Goal: Contribute content: Contribute content

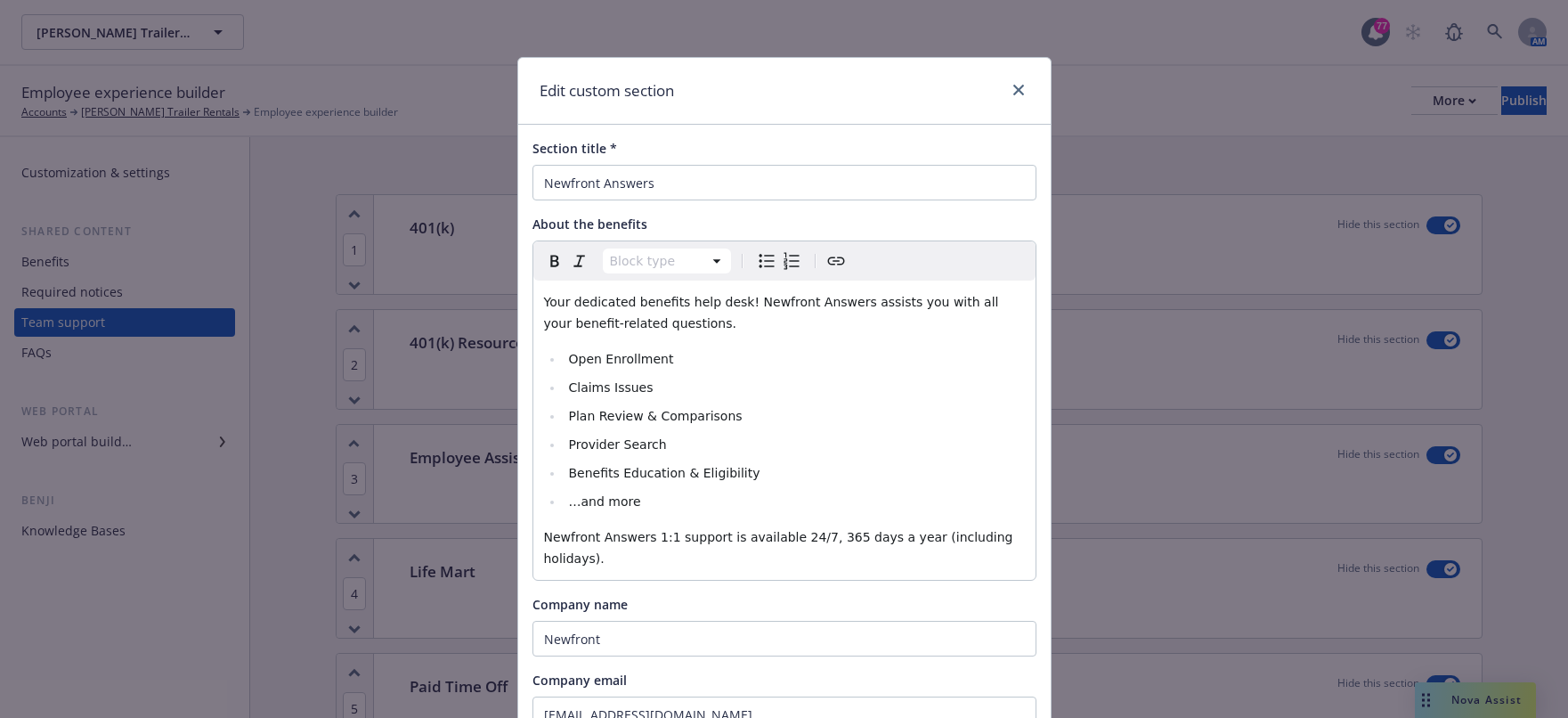
click at [454, 381] on div "Edit custom section Section title * Newfront Answers About the benefits Block t…" at bounding box center [784, 359] width 1568 height 718
select select
click at [621, 411] on span "Plan Review & Comparisons" at bounding box center [654, 416] width 174 height 15
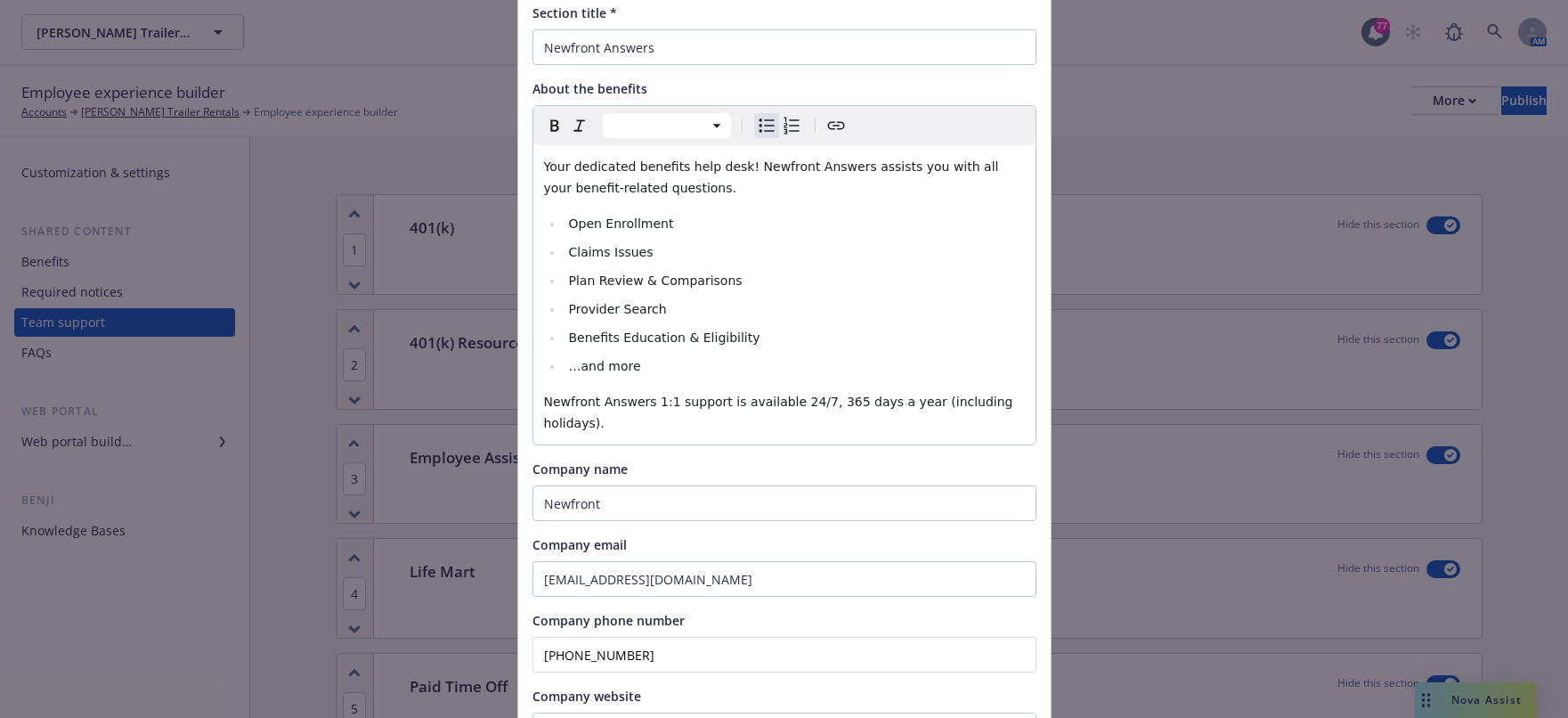
scroll to position [295, 0]
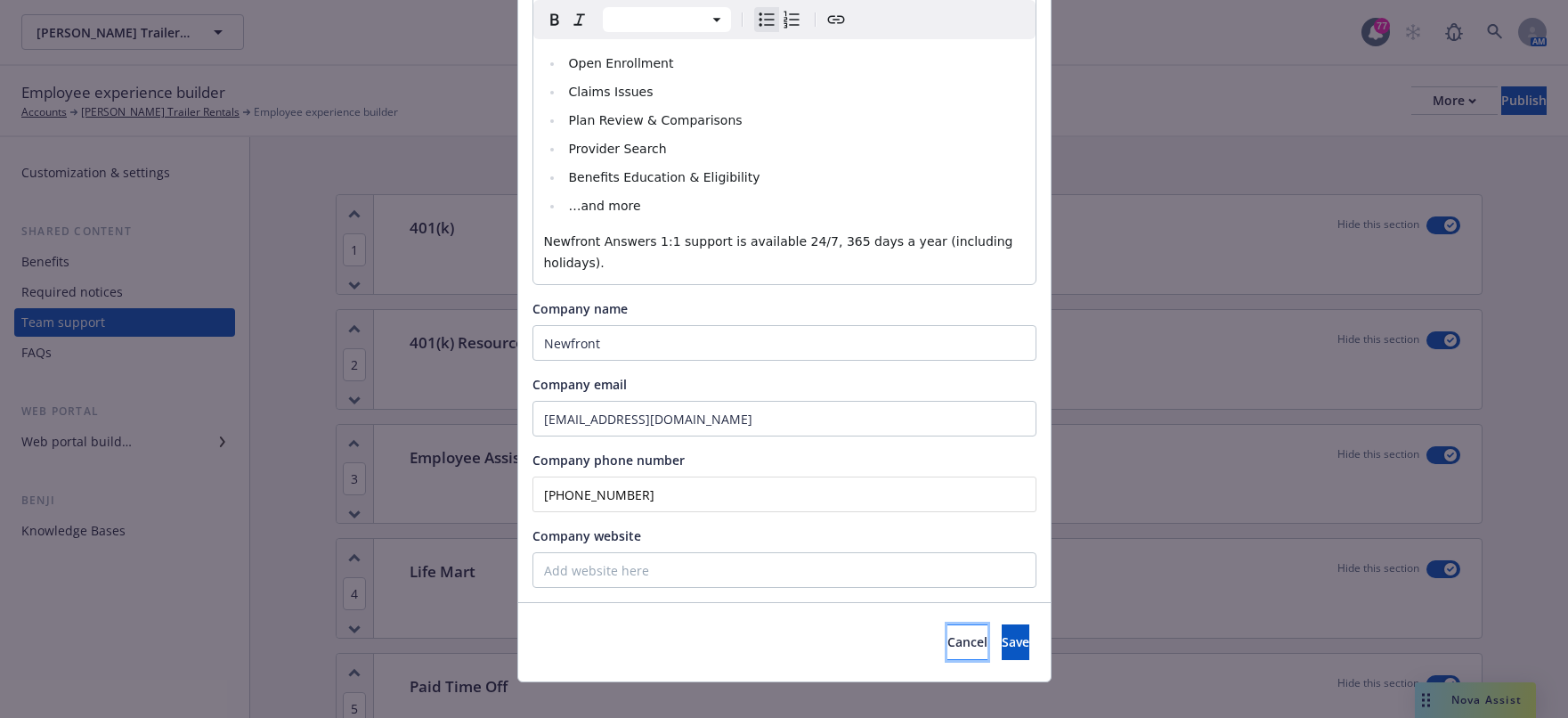
click at [948, 633] on span "Cancel" at bounding box center [967, 641] width 40 height 17
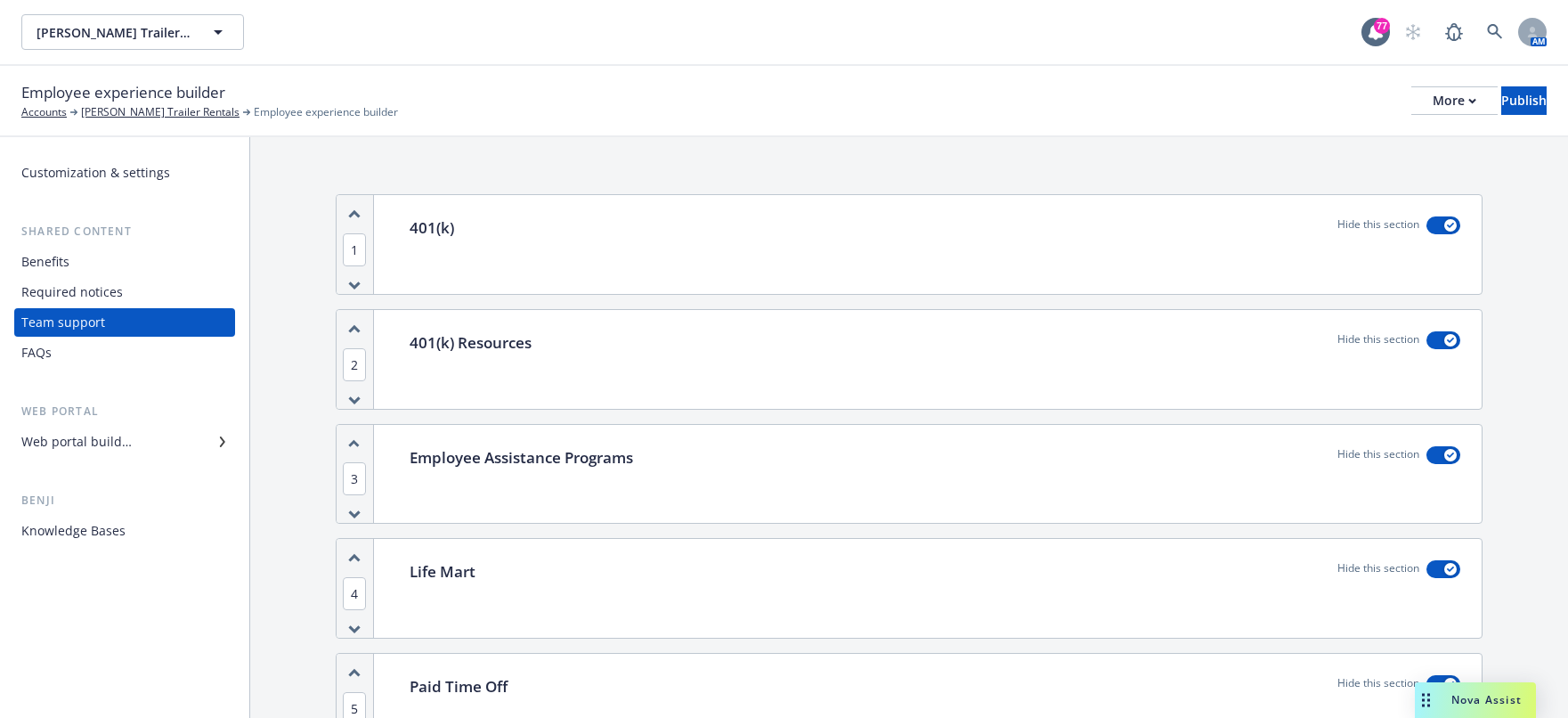
click at [147, 290] on div "Required notices" at bounding box center [125, 291] width 207 height 28
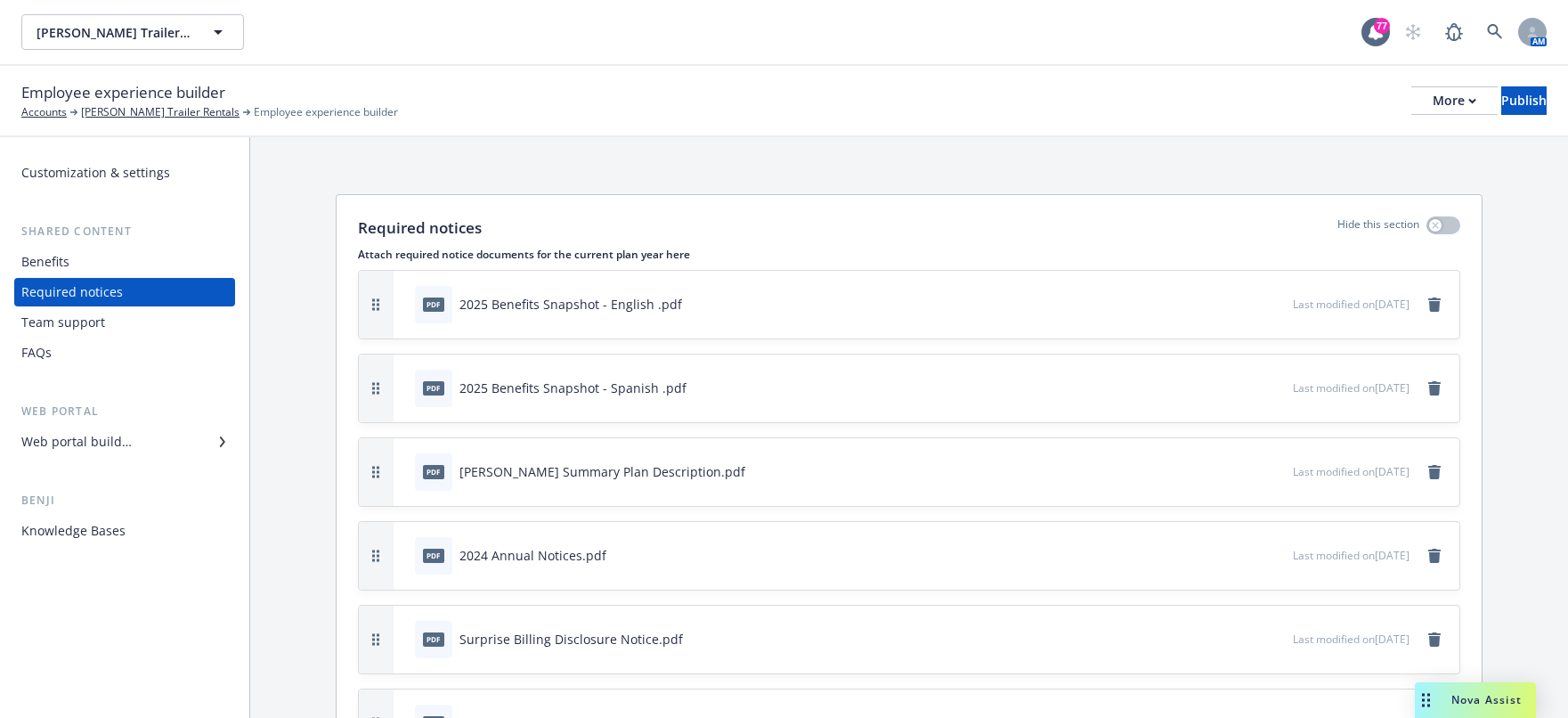
click at [113, 270] on div "Benefits" at bounding box center [125, 261] width 207 height 28
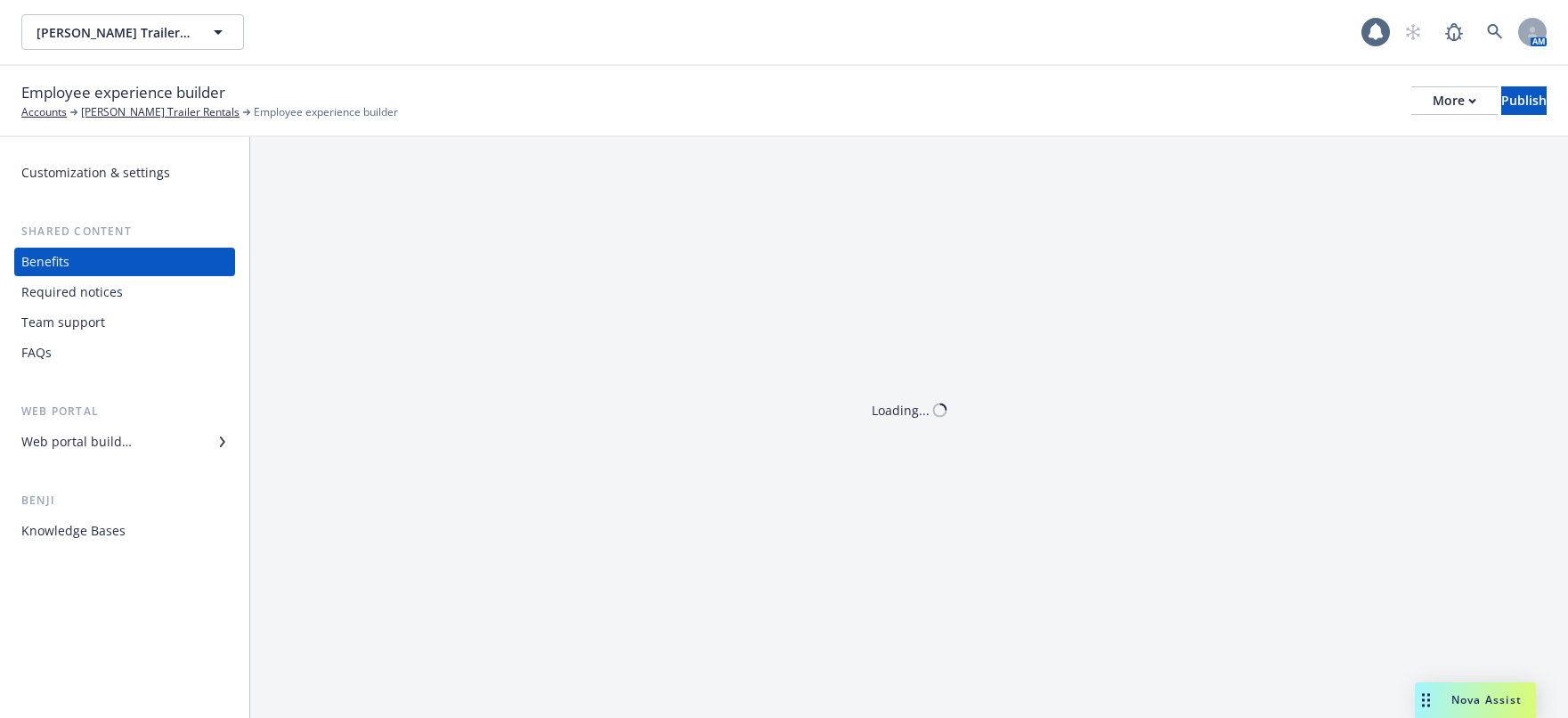
click at [162, 437] on div "Web portal builder" at bounding box center [125, 441] width 207 height 28
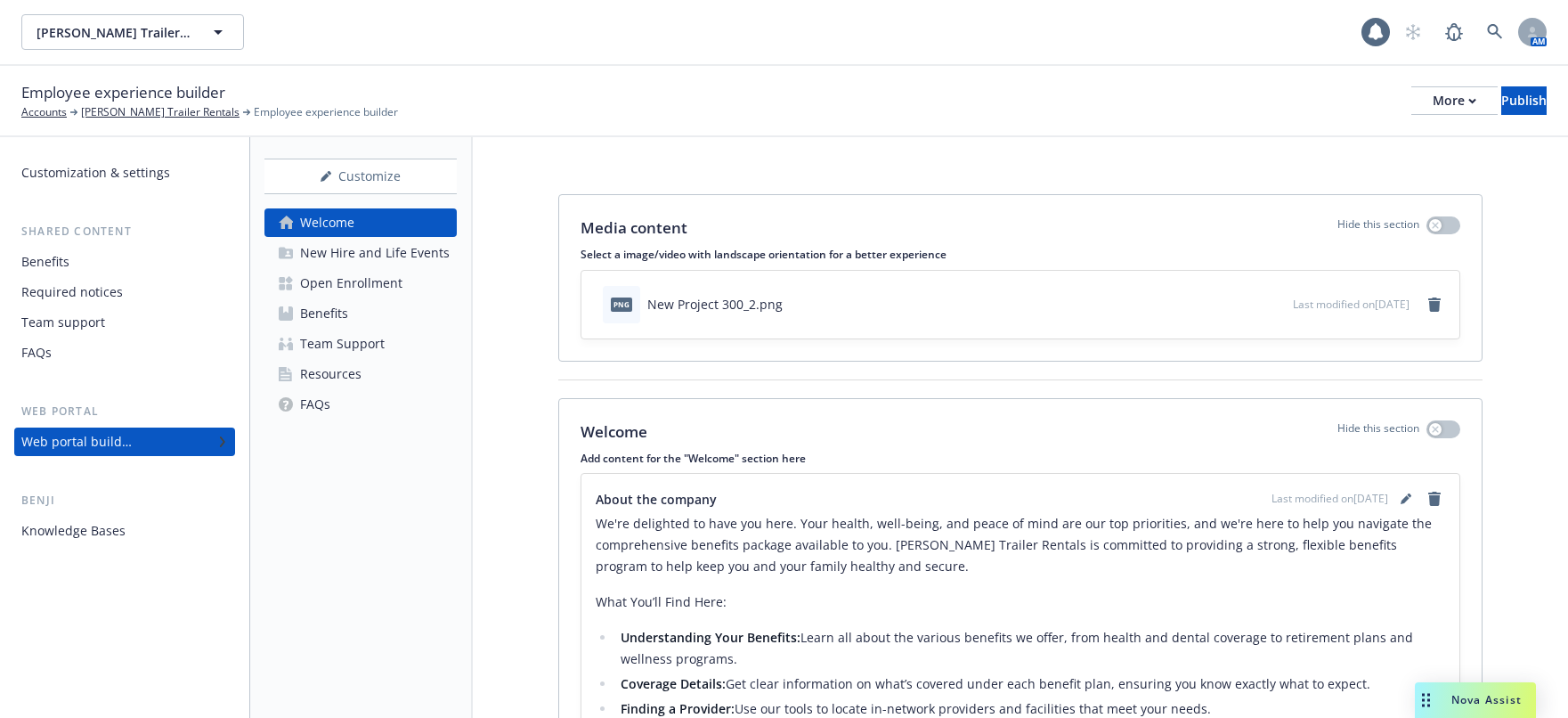
click at [358, 282] on div "Open Enrollment" at bounding box center [351, 282] width 102 height 28
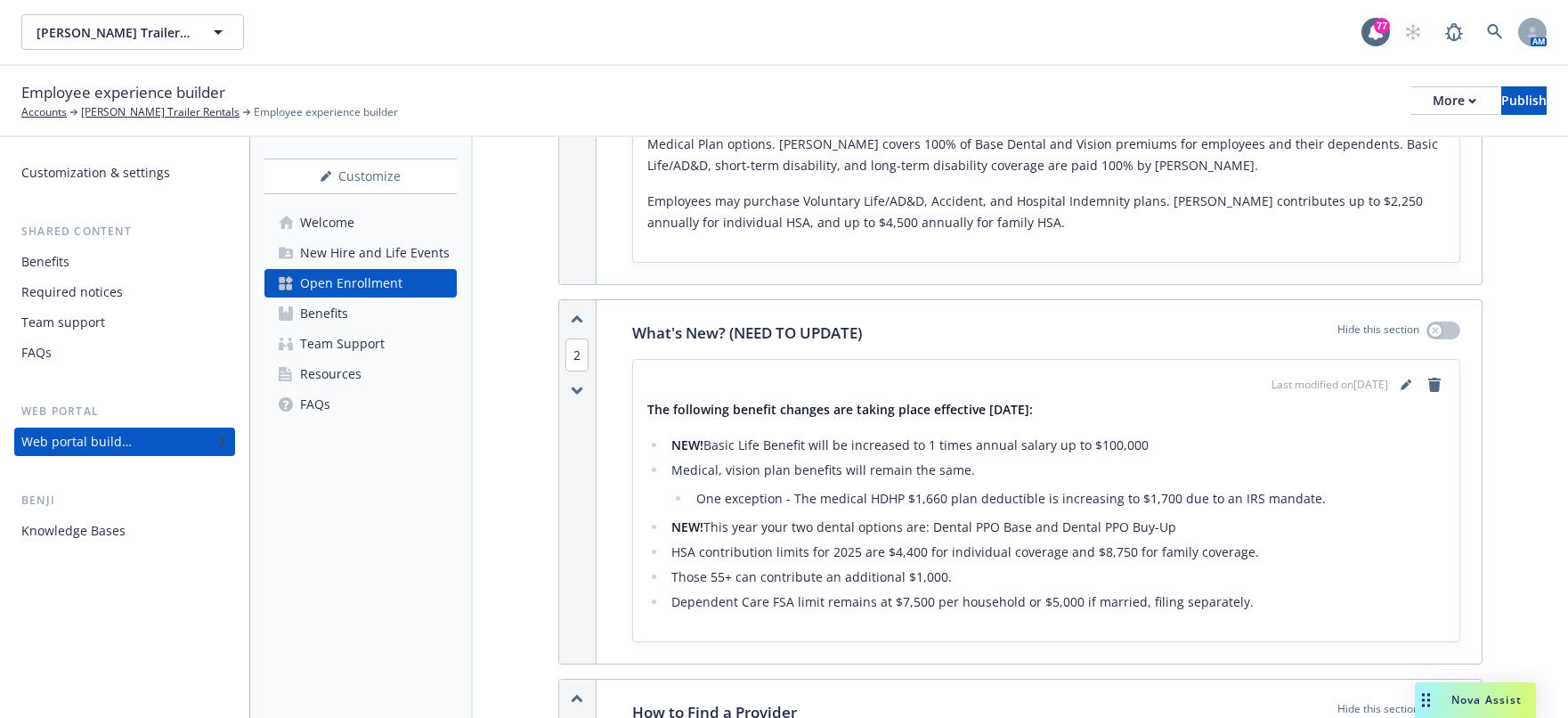
scroll to position [535, 0]
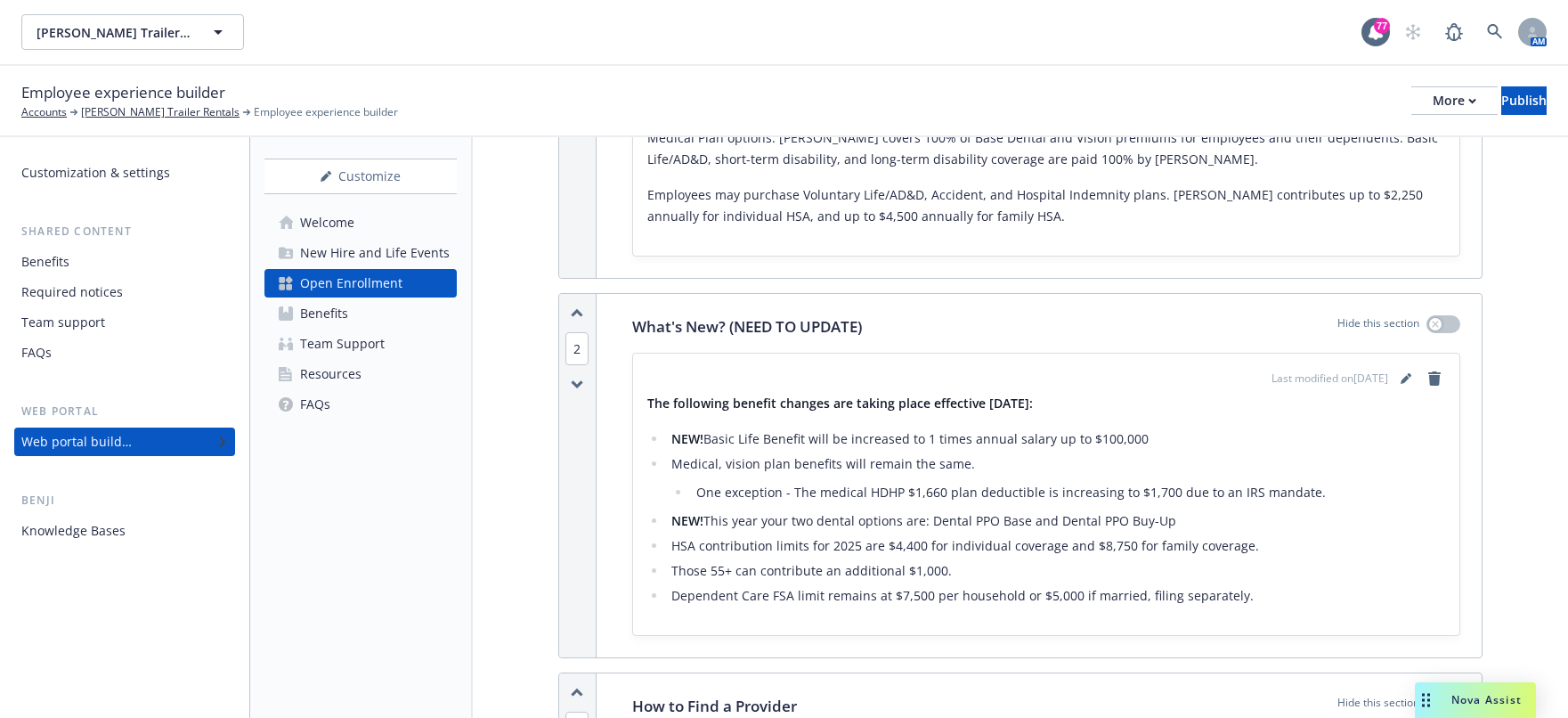
click at [786, 419] on div "The following benefit changes are taking place effective [DATE]: NEW! Basic Lif…" at bounding box center [1047, 499] width 799 height 214
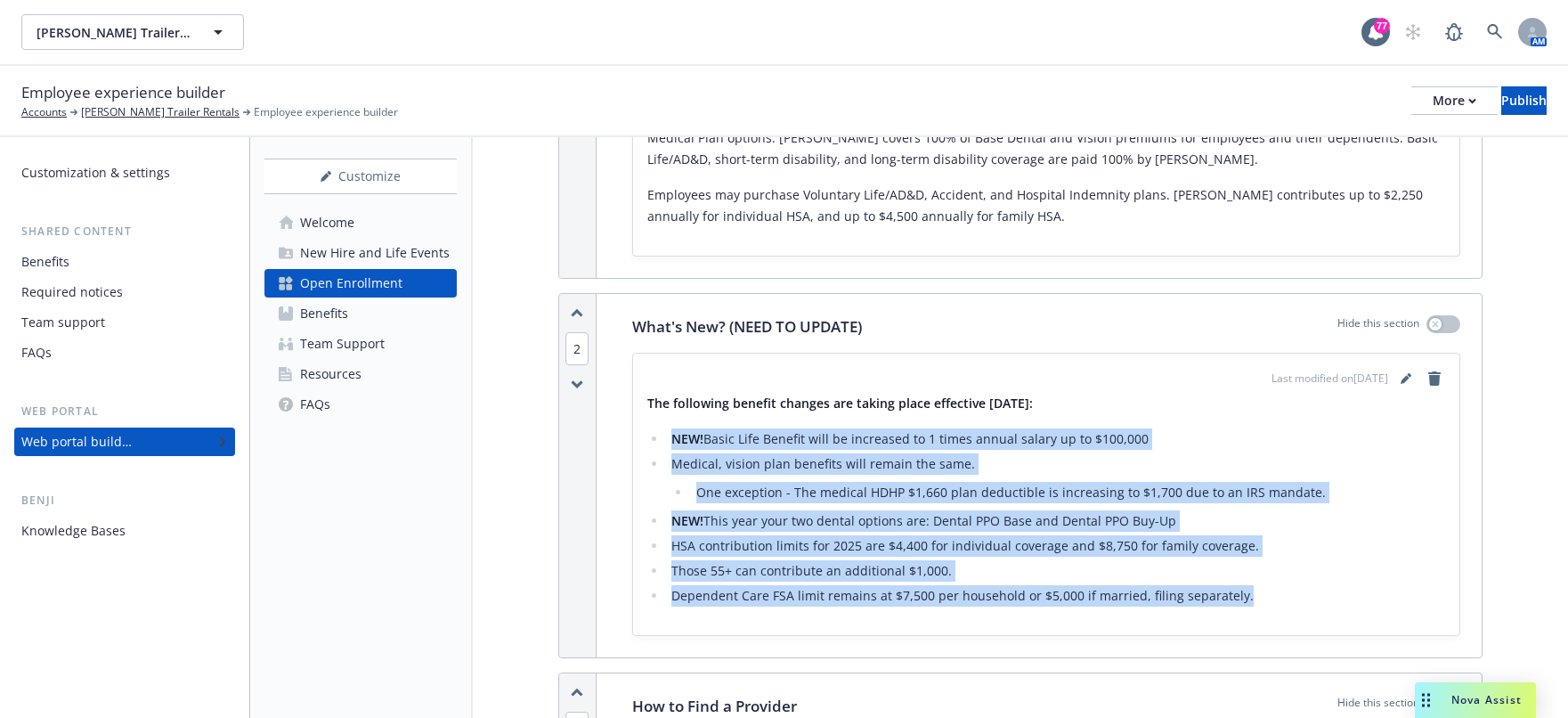
drag, startPoint x: 673, startPoint y: 436, endPoint x: 1327, endPoint y: 625, distance: 680.8
click at [1326, 625] on div "Last modified on [DATE] The following benefit changes are taking place effectiv…" at bounding box center [1046, 493] width 827 height 282
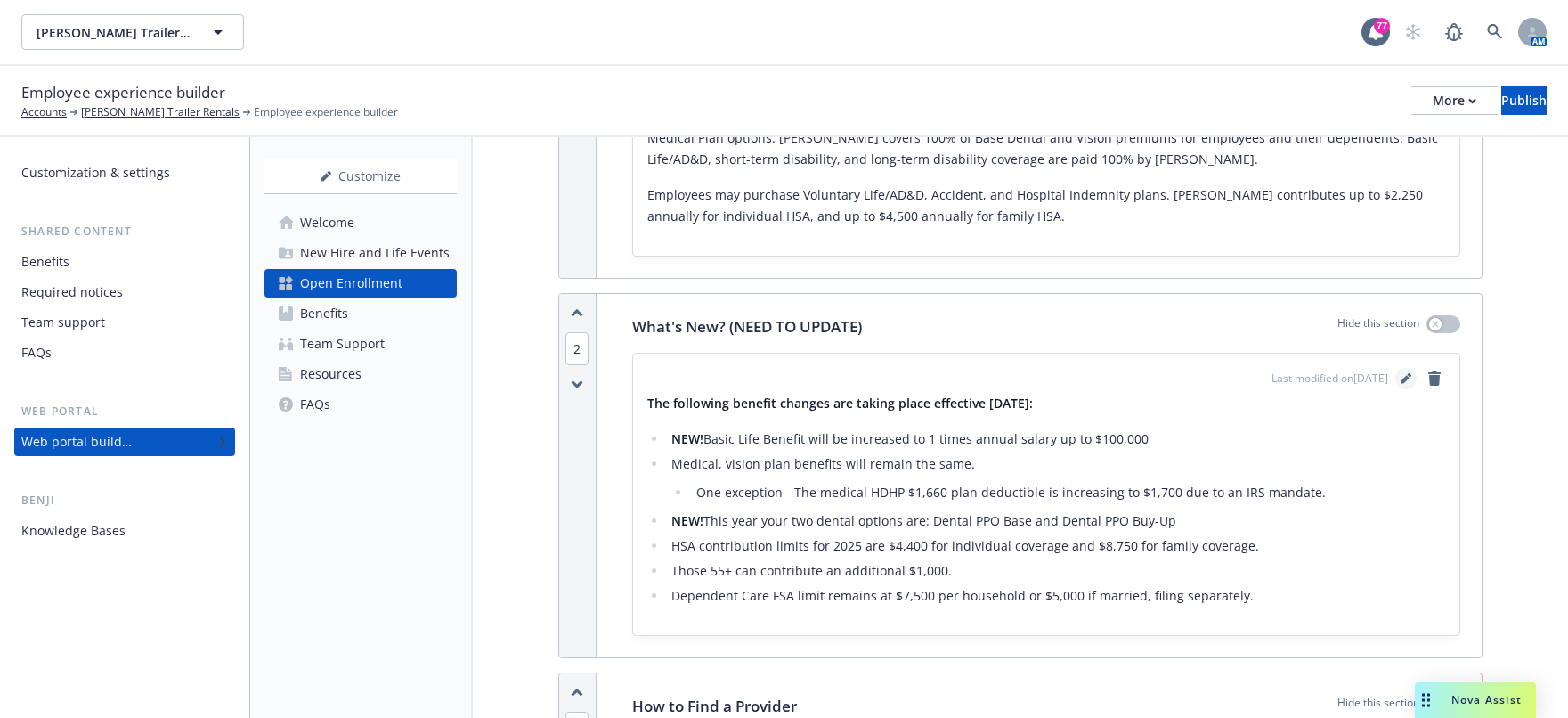
click at [1401, 381] on icon "editPencil" at bounding box center [1406, 378] width 11 height 11
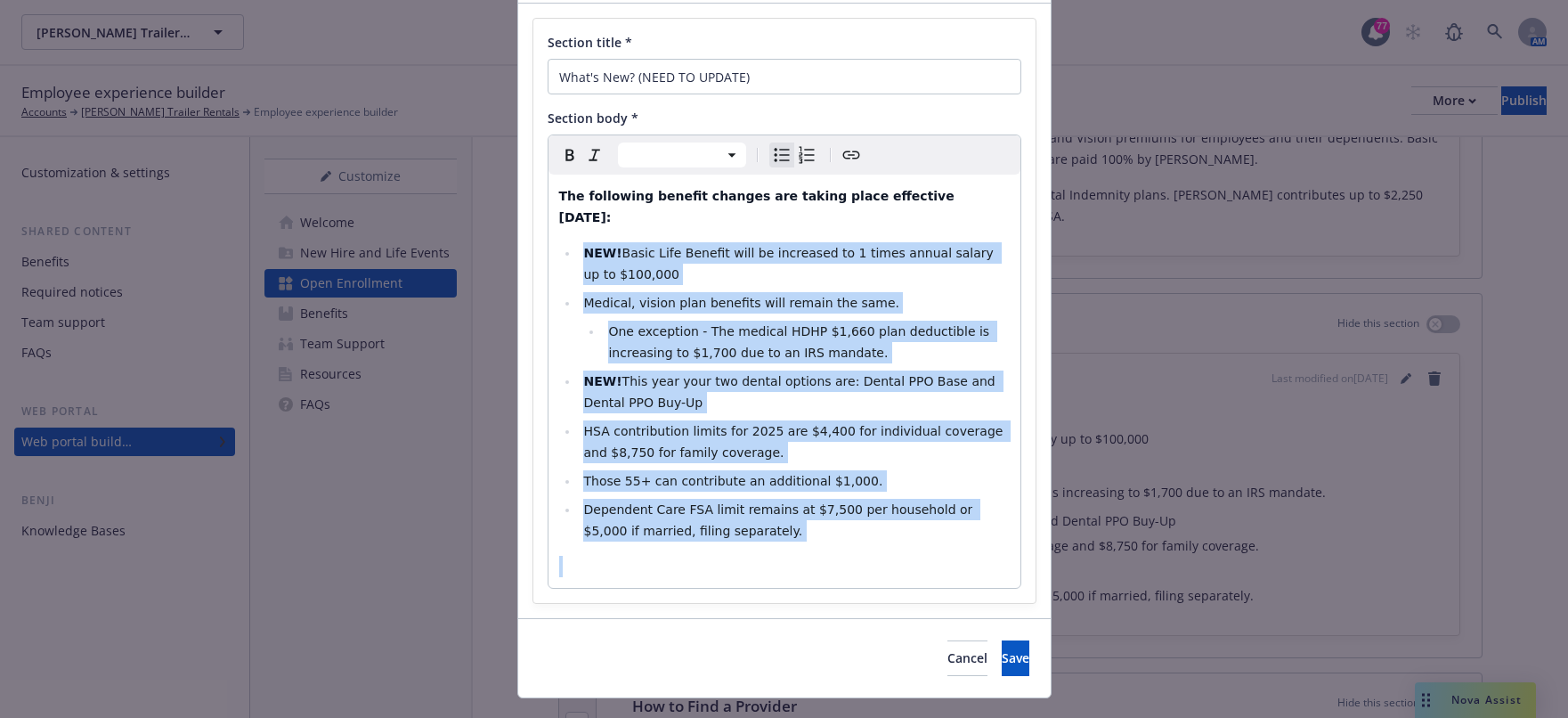
drag, startPoint x: 573, startPoint y: 352, endPoint x: 952, endPoint y: 707, distance: 519.3
click at [952, 707] on div "Add content Section title * What's New? (NEED TO UPDATE) Section body * Paragra…" at bounding box center [784, 359] width 1568 height 718
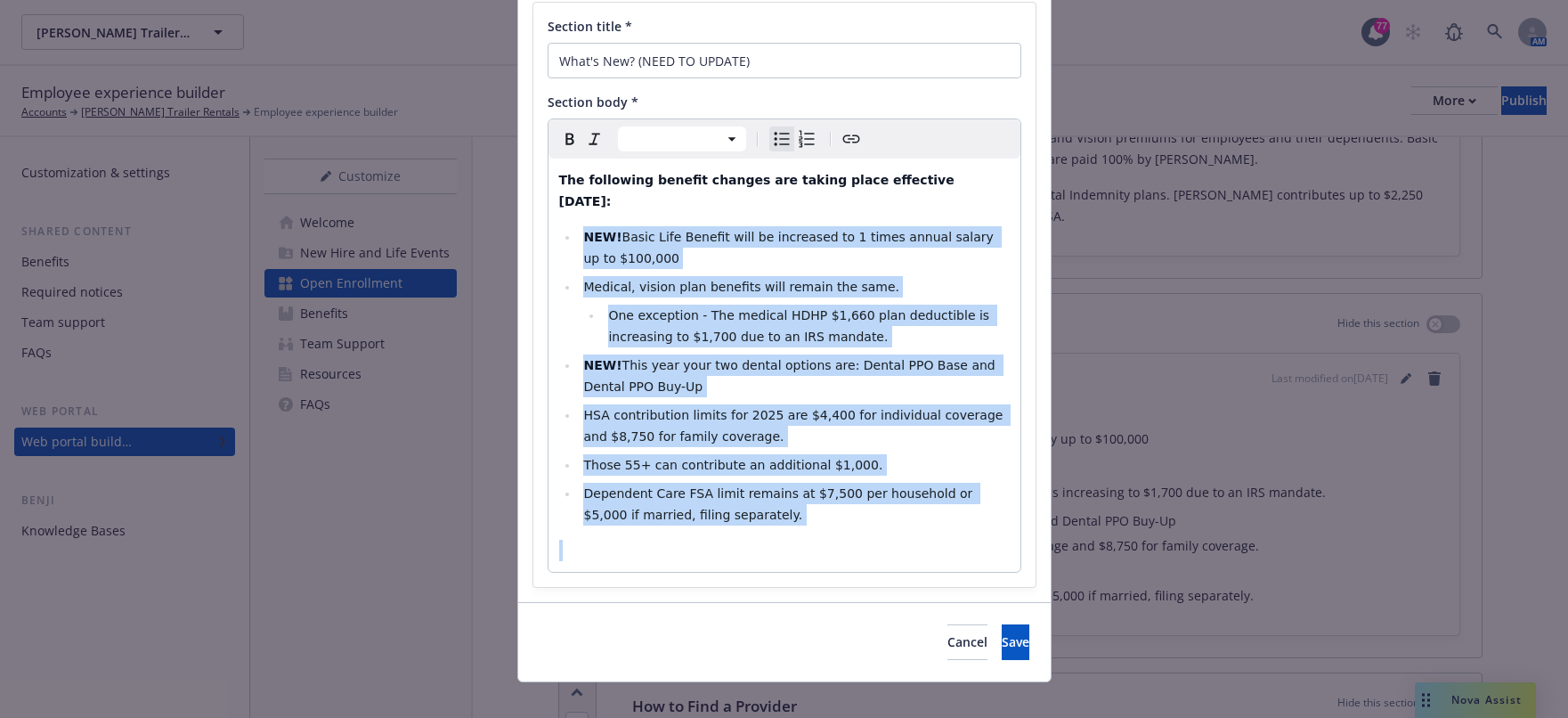
select select "paragraph"
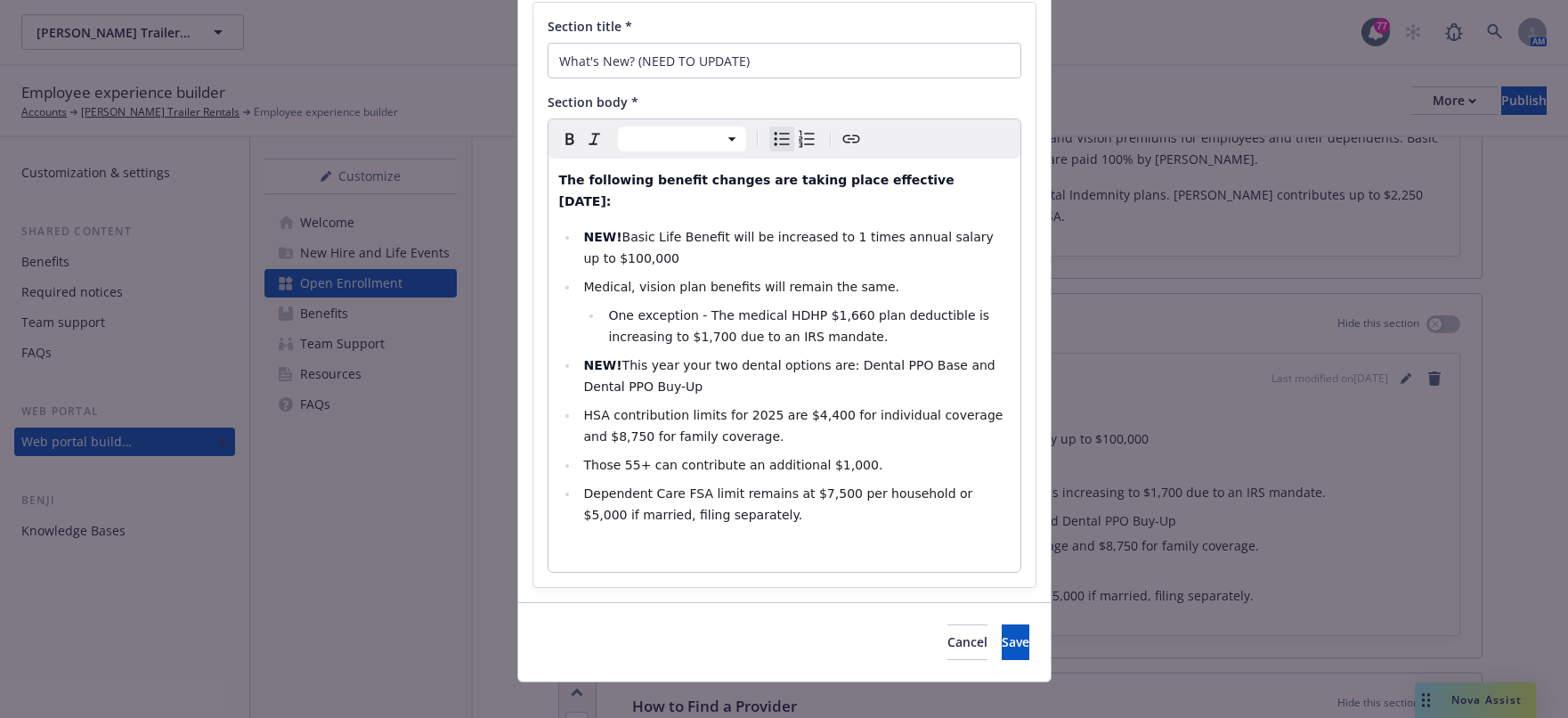
scroll to position [130, 0]
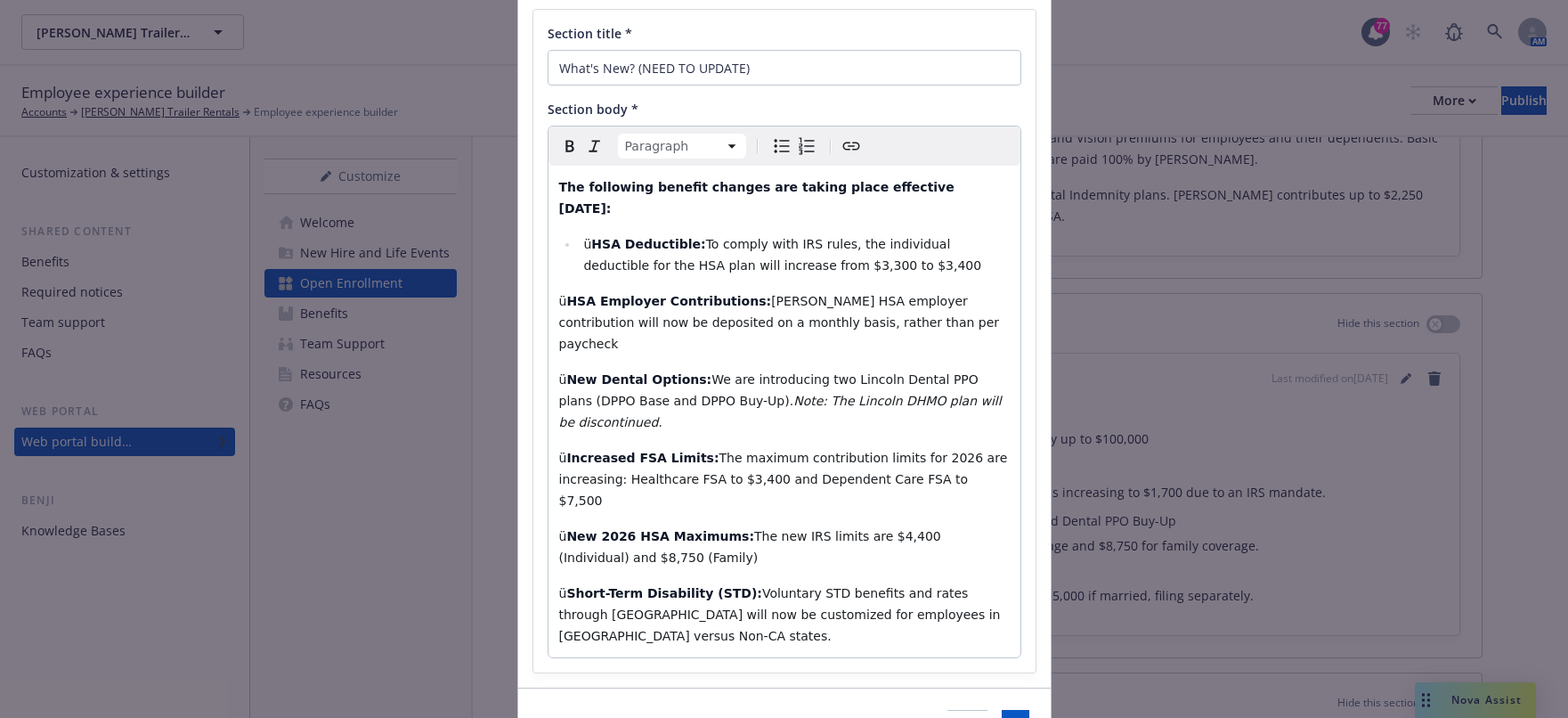
click at [584, 236] on span "ü" at bounding box center [588, 243] width 8 height 15
click at [592, 236] on strong "HSA Deductible:" at bounding box center [649, 243] width 114 height 15
select select "paragraph"
click at [566, 294] on strong "HSA Employer Contributions:" at bounding box center [668, 301] width 205 height 15
click at [786, 145] on icon "Bulleted list" at bounding box center [782, 146] width 22 height 22
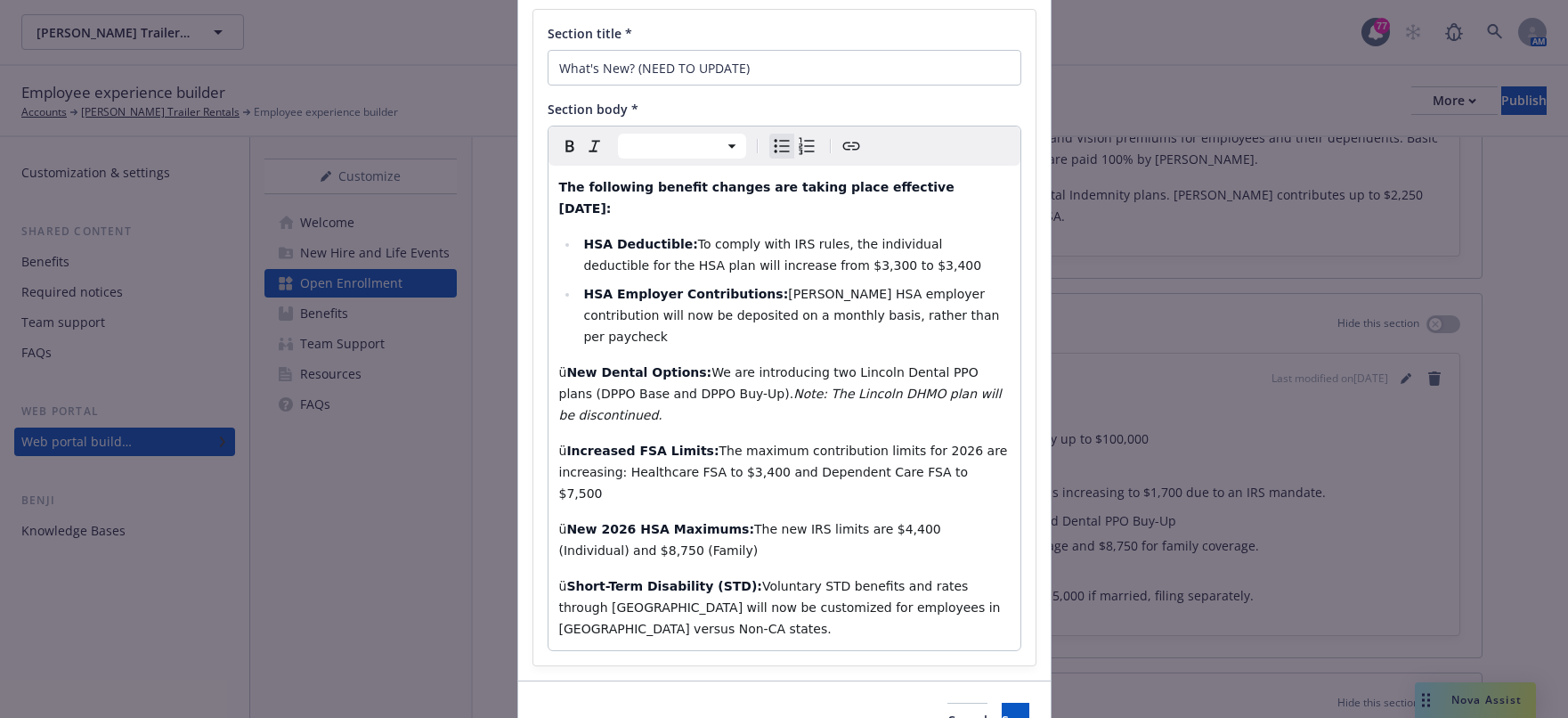
scroll to position [123, 0]
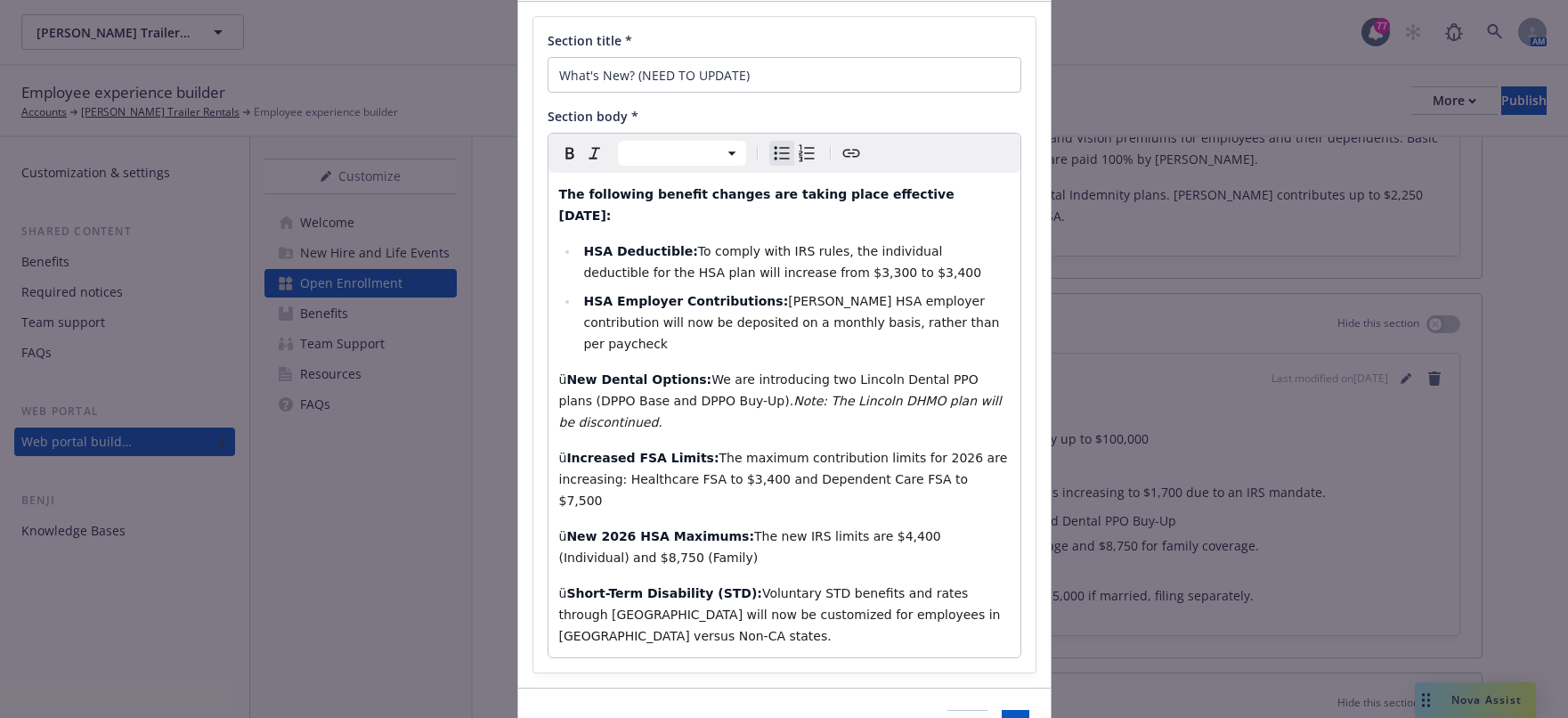
select select "paragraph"
click at [566, 372] on strong "New Dental Options:" at bounding box center [639, 379] width 145 height 15
click at [777, 149] on icon "Bulleted list" at bounding box center [782, 153] width 22 height 22
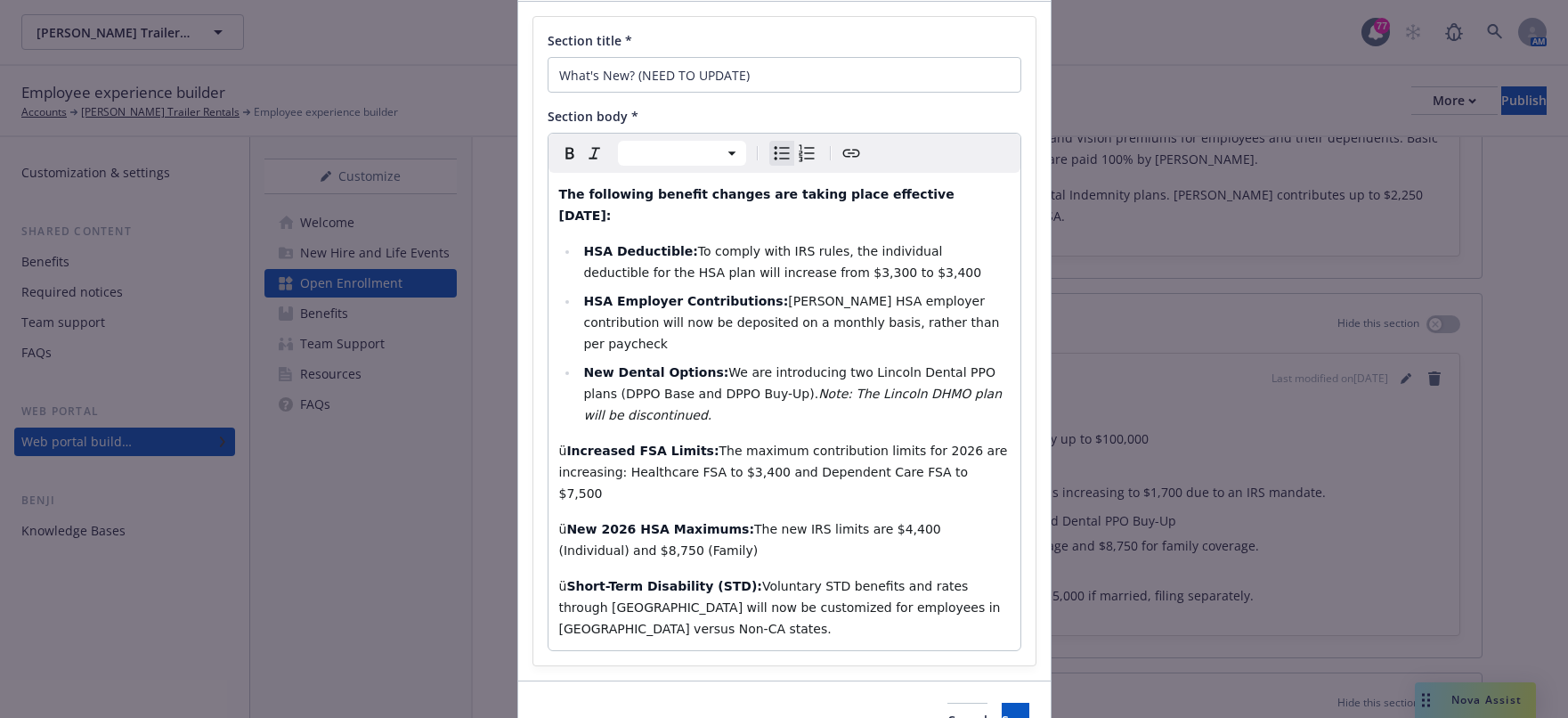
select select "paragraph"
click at [566, 443] on strong "Increased FSA Limits:" at bounding box center [642, 450] width 152 height 15
click at [772, 157] on icon "Bulleted list" at bounding box center [782, 153] width 22 height 22
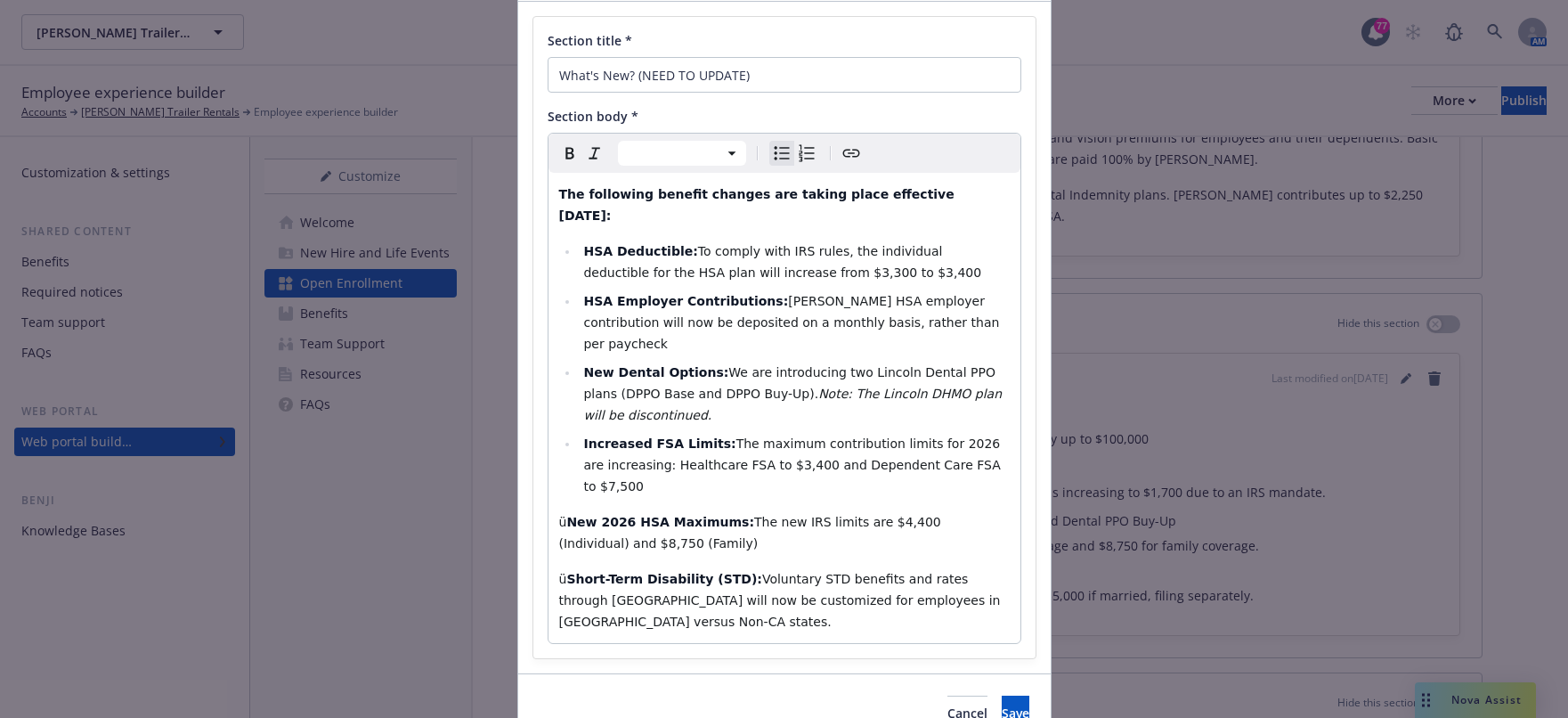
select select "paragraph"
click at [566, 515] on strong "New 2026 HSA Maximums:" at bounding box center [660, 522] width 188 height 15
click at [777, 149] on icon "Bulleted list" at bounding box center [782, 153] width 22 height 22
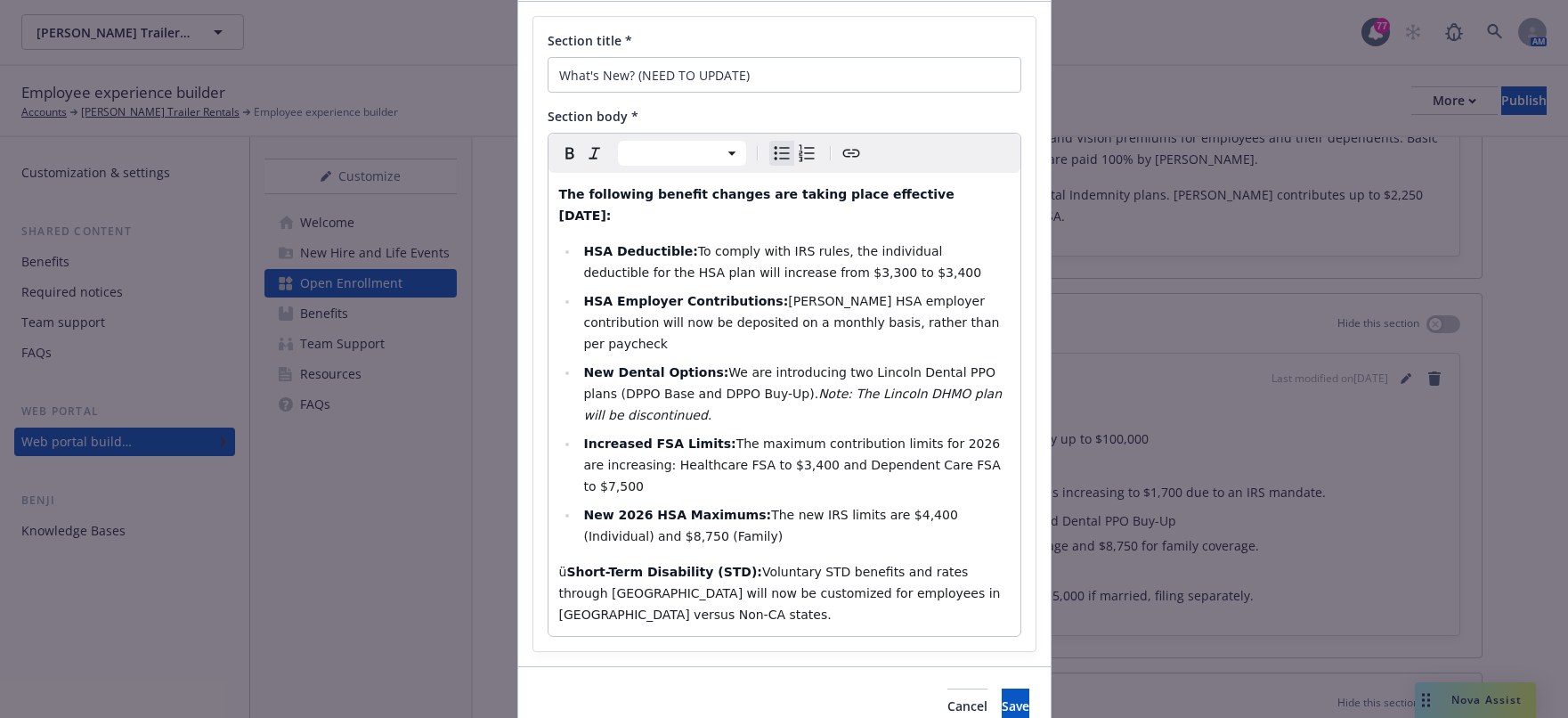
select select "paragraph"
click at [566, 564] on strong "Short-Term Disability (STD):" at bounding box center [664, 571] width 196 height 15
click at [771, 145] on icon "Bulleted list" at bounding box center [782, 153] width 22 height 22
select select
click at [1002, 697] on span "Save" at bounding box center [1016, 705] width 27 height 17
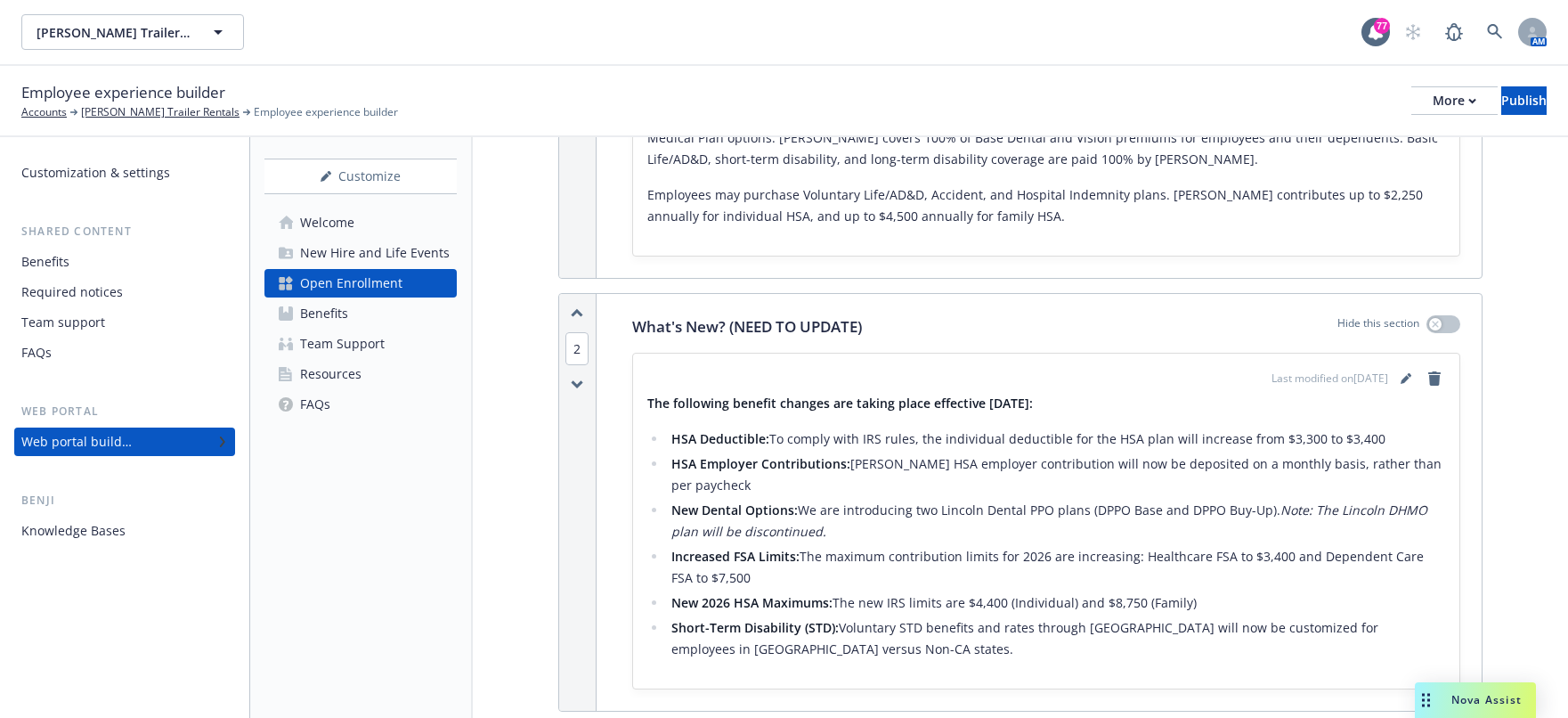
click at [1387, 367] on div "Last modified on [DATE] The following benefit changes are taking place effectiv…" at bounding box center [1046, 520] width 827 height 334
click at [1395, 371] on link "editPencil" at bounding box center [1406, 379] width 22 height 22
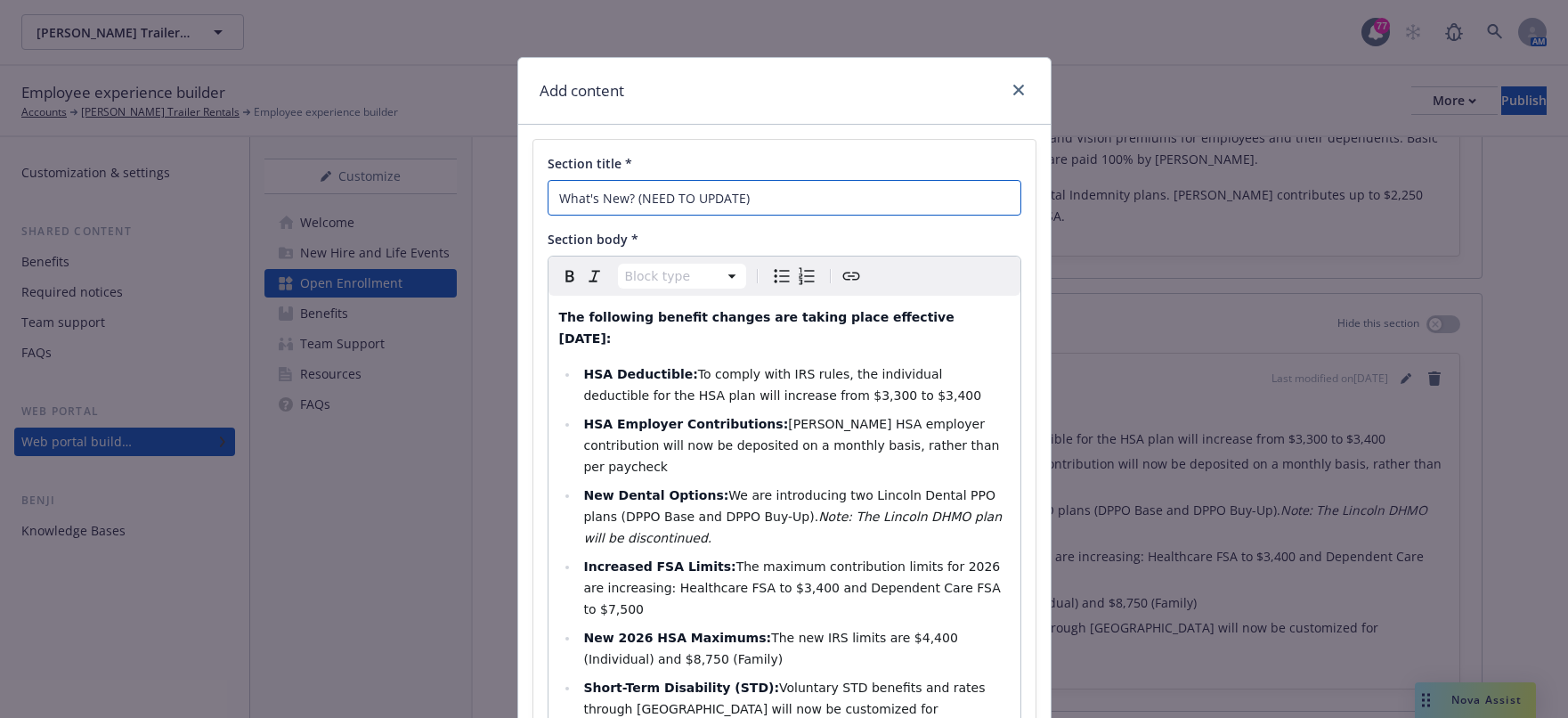
drag, startPoint x: 826, startPoint y: 187, endPoint x: 630, endPoint y: 203, distance: 196.7
click at [630, 203] on input "What's New? (NEED TO UPDATE)" at bounding box center [784, 197] width 474 height 35
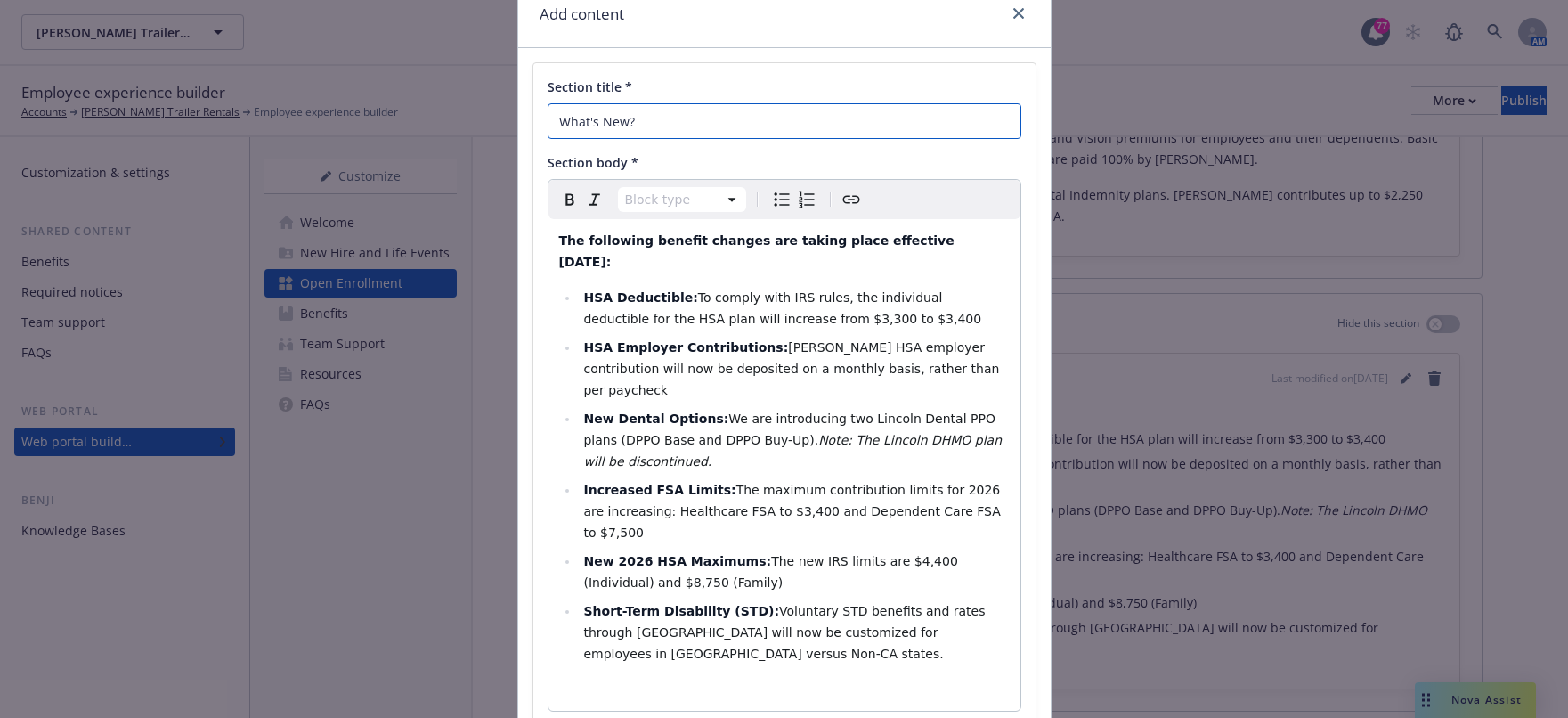
scroll to position [151, 0]
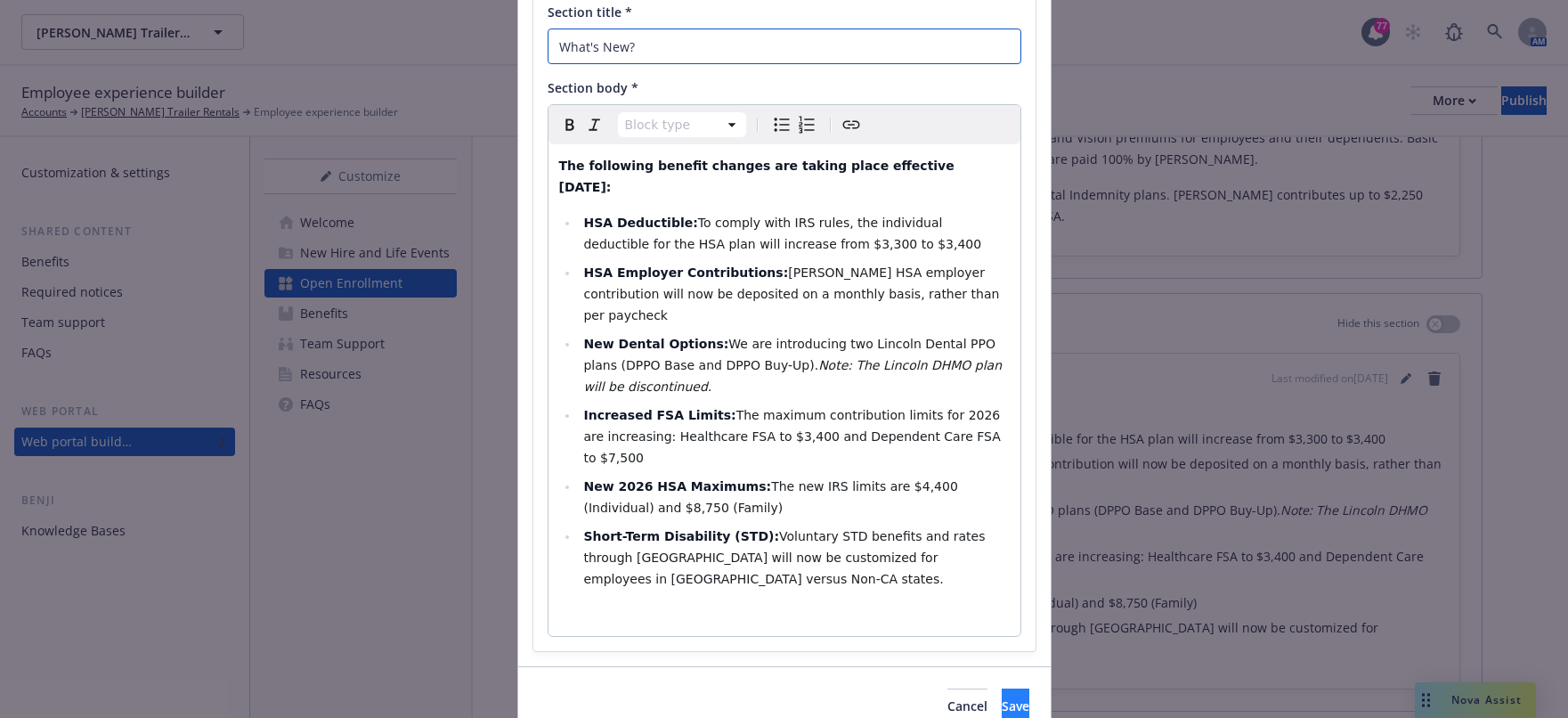
type input "What's New?"
click at [1002, 697] on span "Save" at bounding box center [1016, 705] width 27 height 17
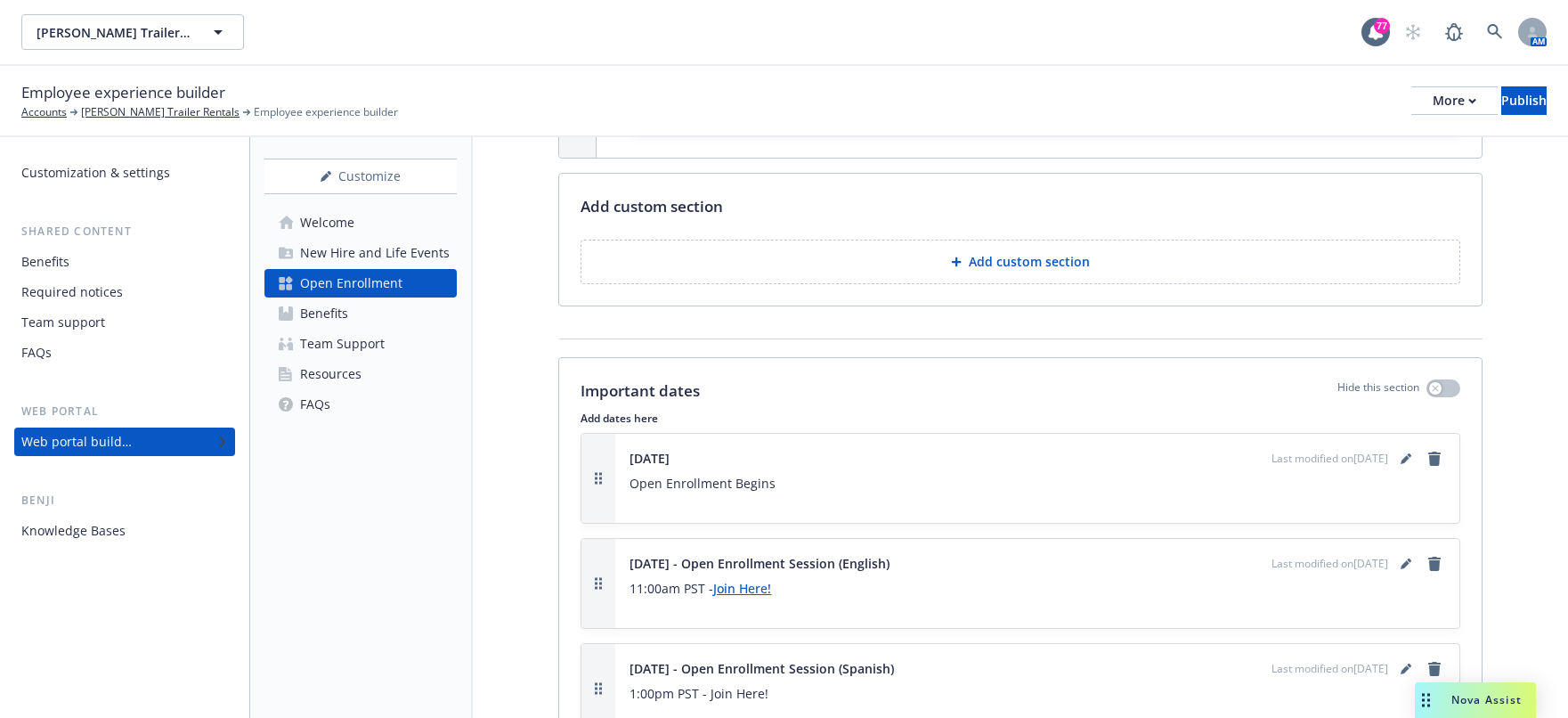
scroll to position [1603, 0]
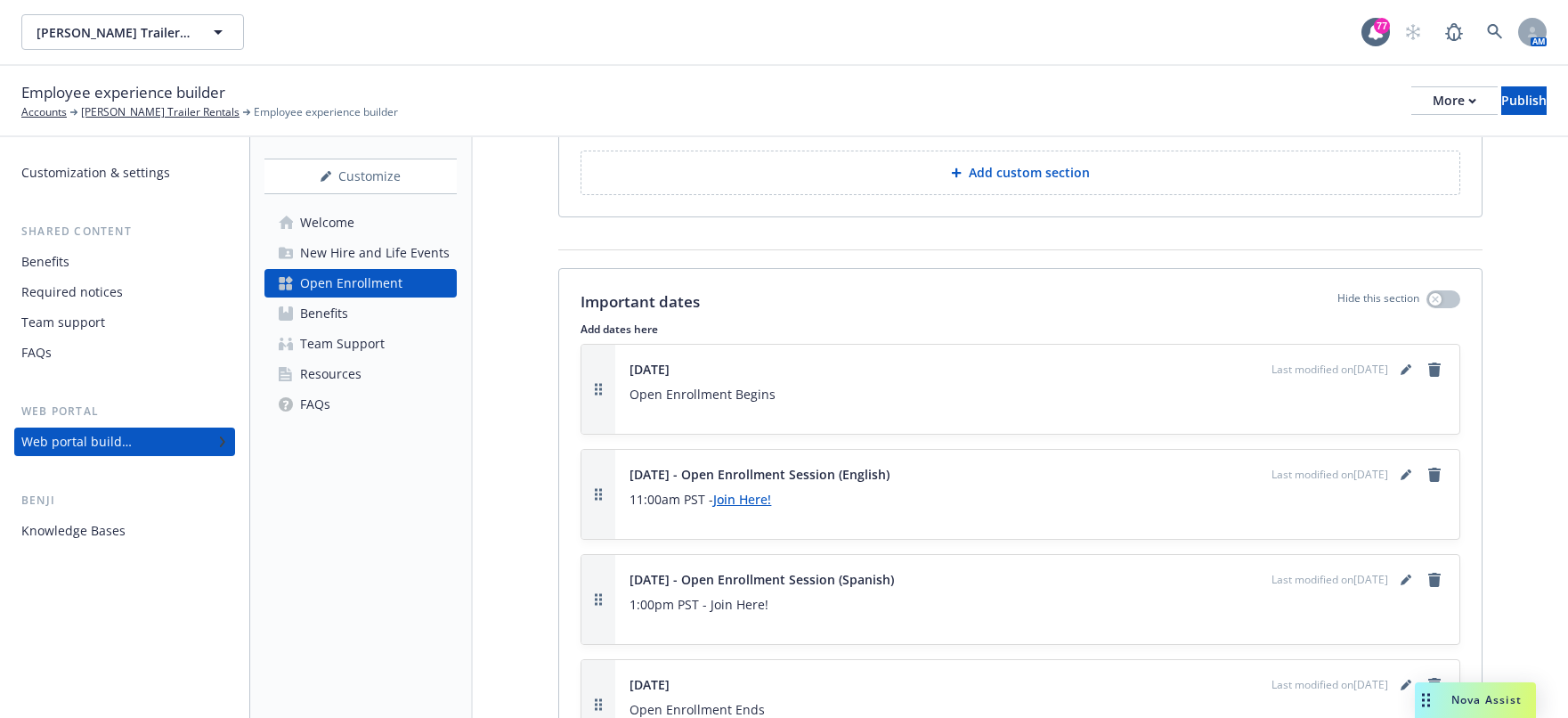
click at [768, 603] on p "1:00pm PST - Join Here!" at bounding box center [1037, 604] width 815 height 22
drag, startPoint x: 776, startPoint y: 608, endPoint x: 709, endPoint y: 604, distance: 67.1
click at [709, 604] on p "1:00pm PST - Join Here!" at bounding box center [1037, 604] width 815 height 22
click at [787, 613] on p "1:00pm PST - Join Here!" at bounding box center [1037, 604] width 815 height 22
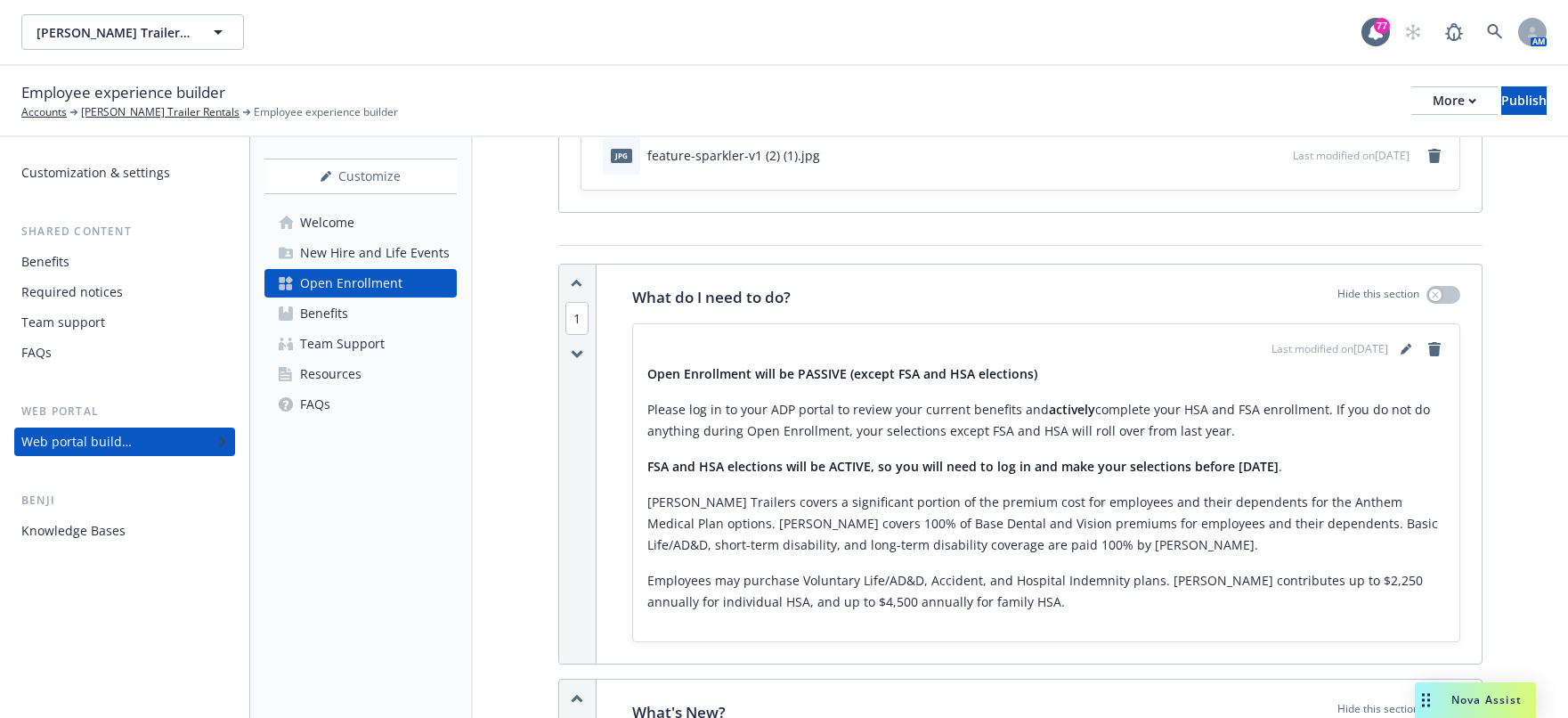
scroll to position [0, 0]
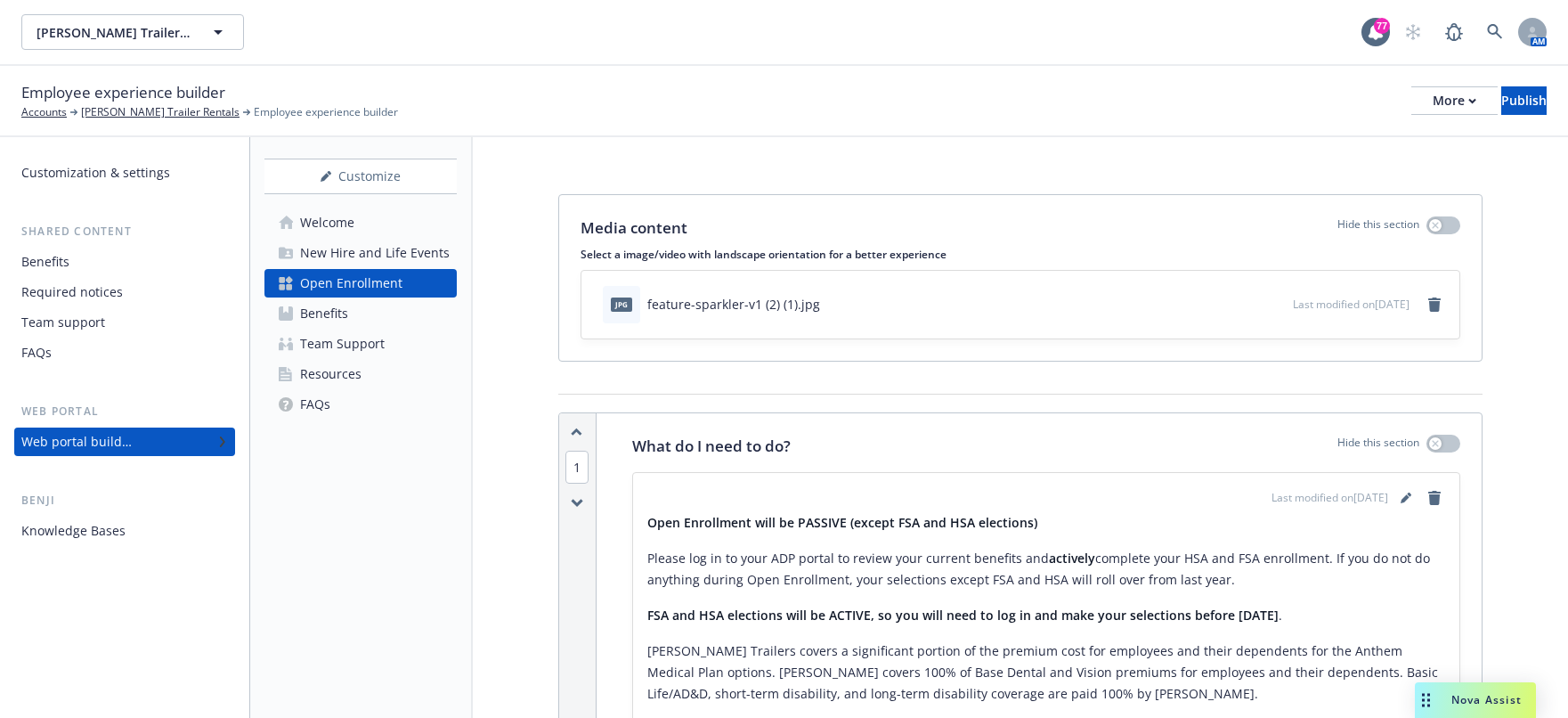
click at [312, 555] on div "Customize Welcome New Hire and Life Events Open Enrollment Benefits Team Suppor…" at bounding box center [361, 428] width 223 height 581
